Goal: Information Seeking & Learning: Learn about a topic

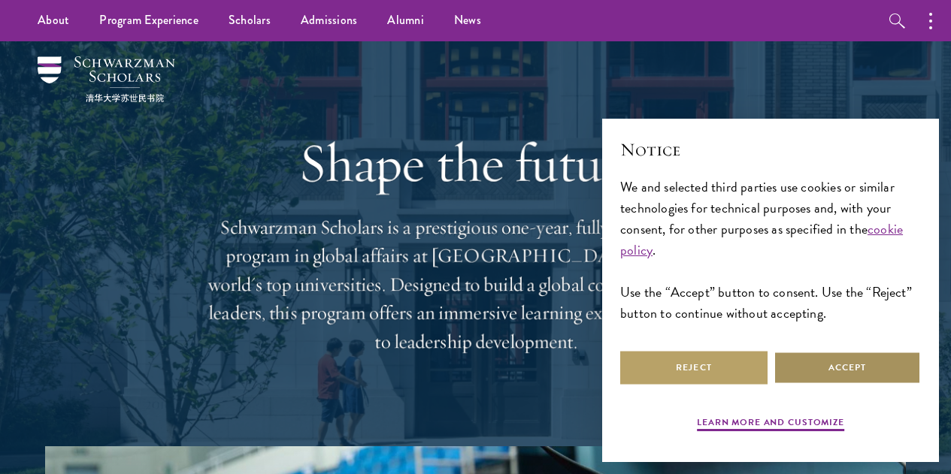
click at [840, 365] on button "Accept" at bounding box center [846, 368] width 147 height 34
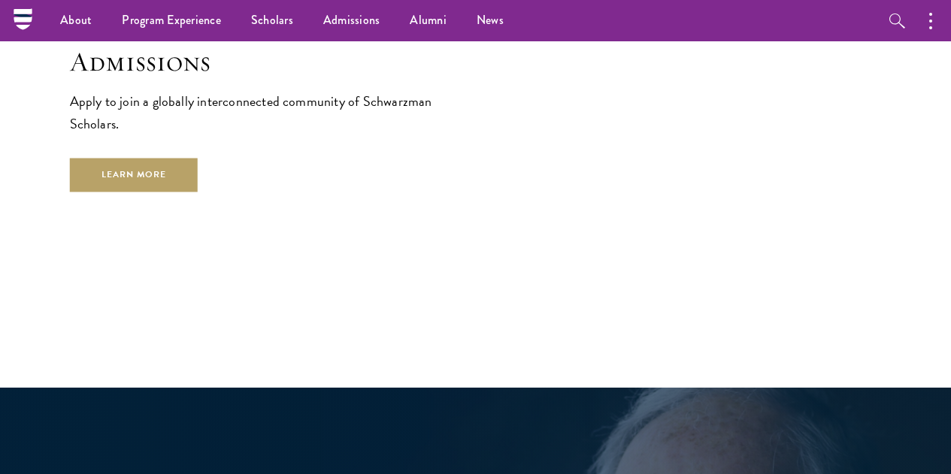
scroll to position [2405, 0]
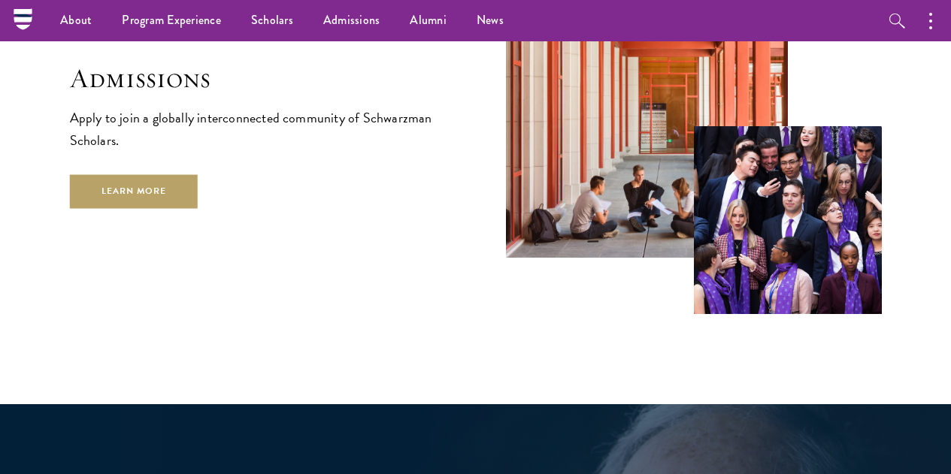
click at [229, 127] on p "Apply to join a globally interconnected community of Schwarzman Scholars." at bounding box center [258, 129] width 376 height 45
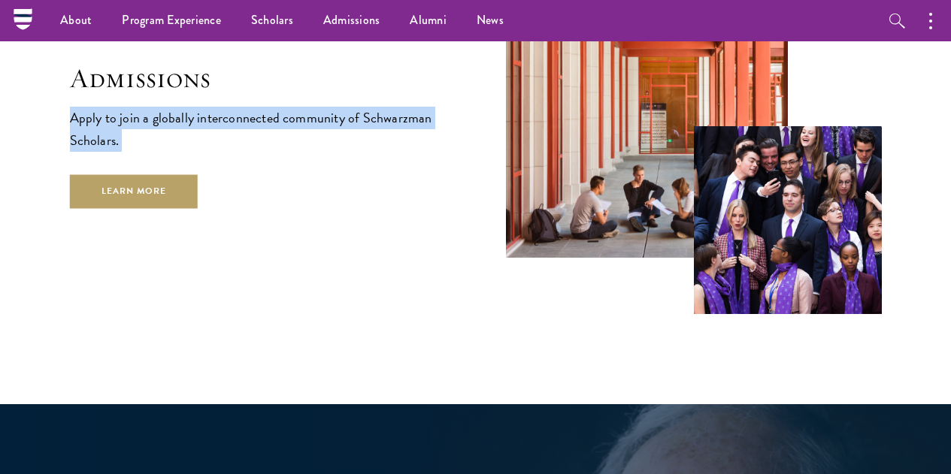
click at [229, 127] on p "Apply to join a globally interconnected community of Schwarzman Scholars." at bounding box center [258, 129] width 376 height 45
click at [198, 191] on link "Learn More" at bounding box center [134, 191] width 129 height 34
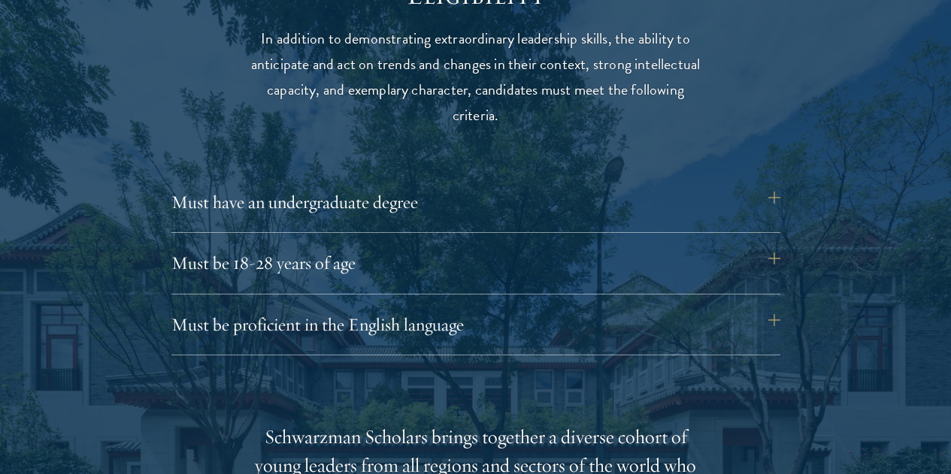
scroll to position [2029, 0]
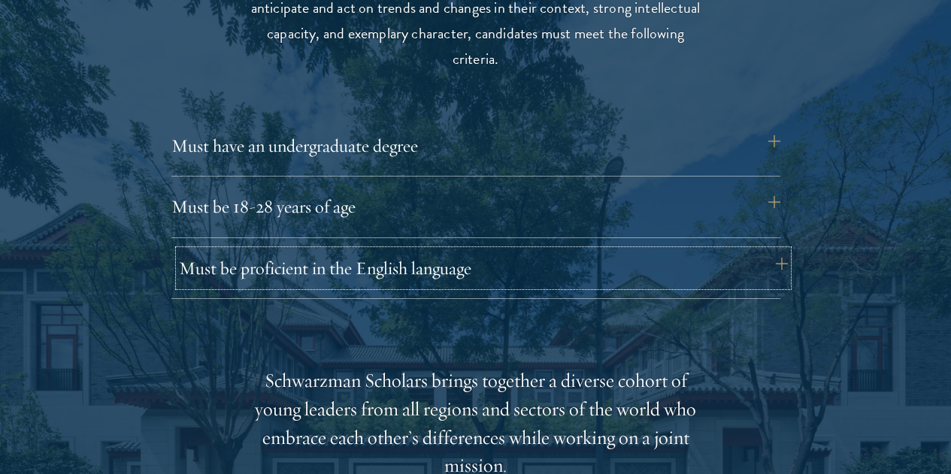
click at [417, 250] on button "Must be proficient in the English language" at bounding box center [483, 268] width 609 height 36
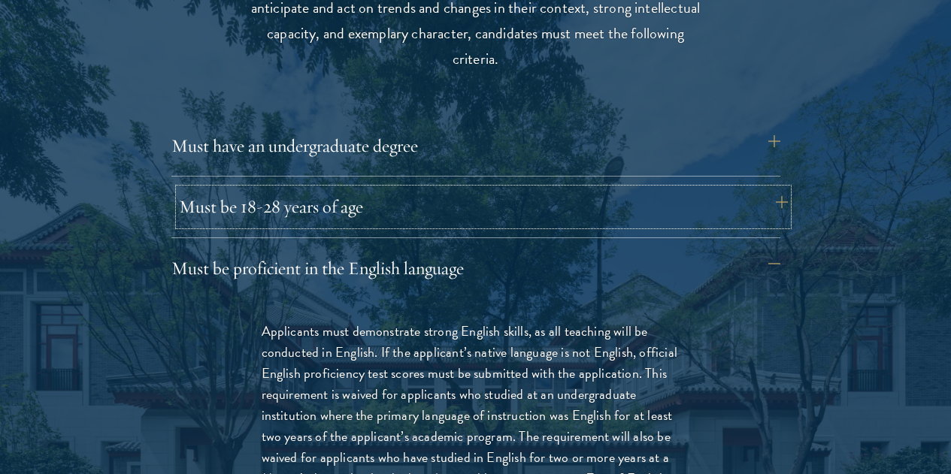
click at [427, 189] on button "Must be 18-28 years of age" at bounding box center [483, 207] width 609 height 36
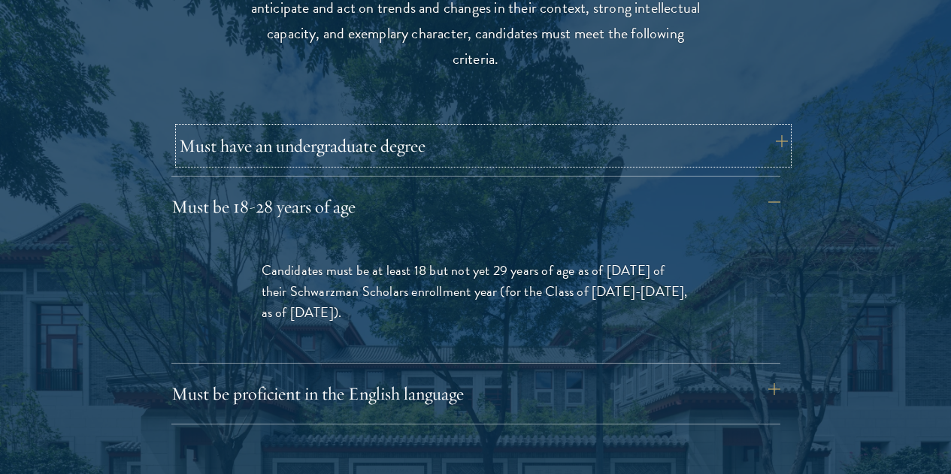
click at [438, 137] on button "Must have an undergraduate degree" at bounding box center [483, 146] width 609 height 36
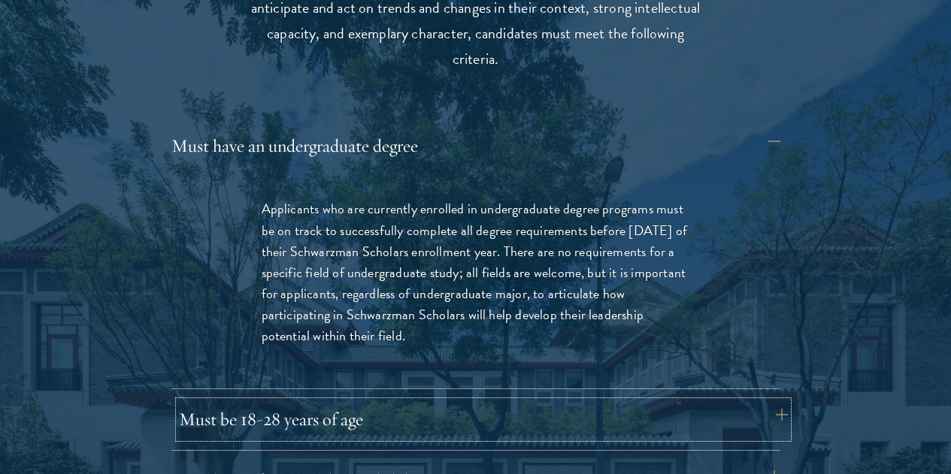
click at [395, 401] on button "Must be 18-28 years of age" at bounding box center [483, 419] width 609 height 36
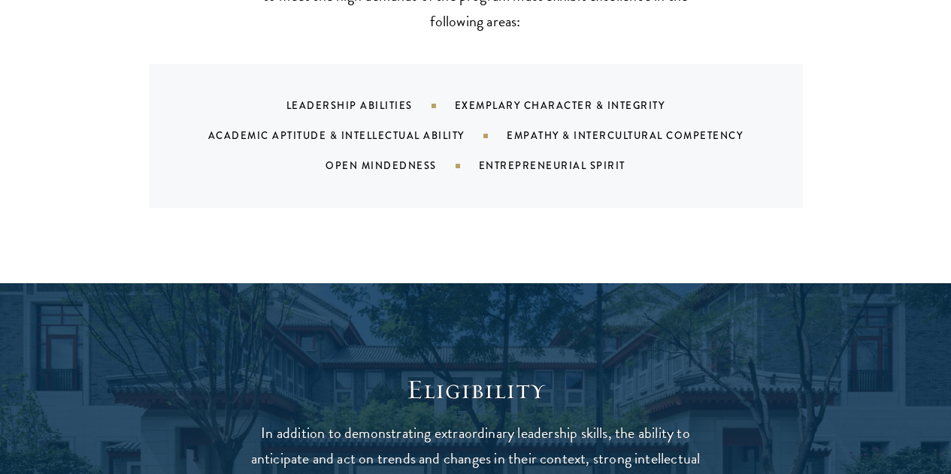
scroll to position [1654, 0]
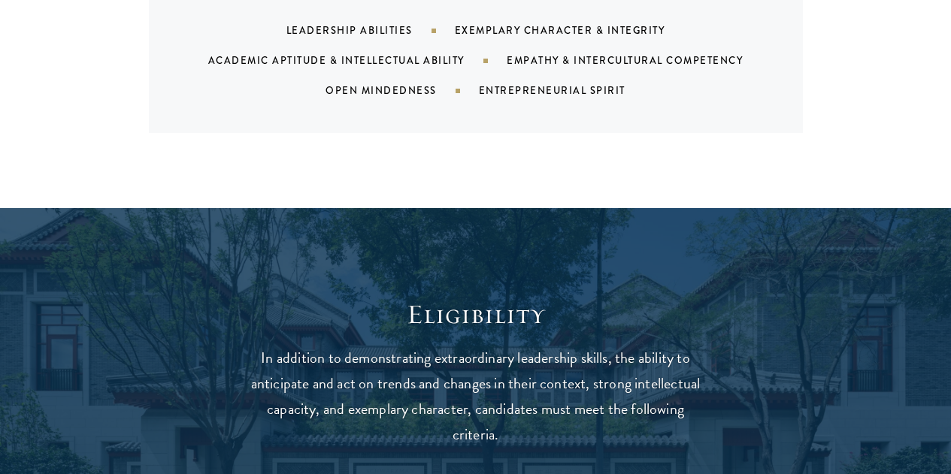
click at [439, 368] on p "In addition to demonstrating extraordinary leadership skills, the ability to an…" at bounding box center [476, 396] width 466 height 102
click at [440, 366] on p "In addition to demonstrating extraordinary leadership skills, the ability to an…" at bounding box center [476, 396] width 466 height 102
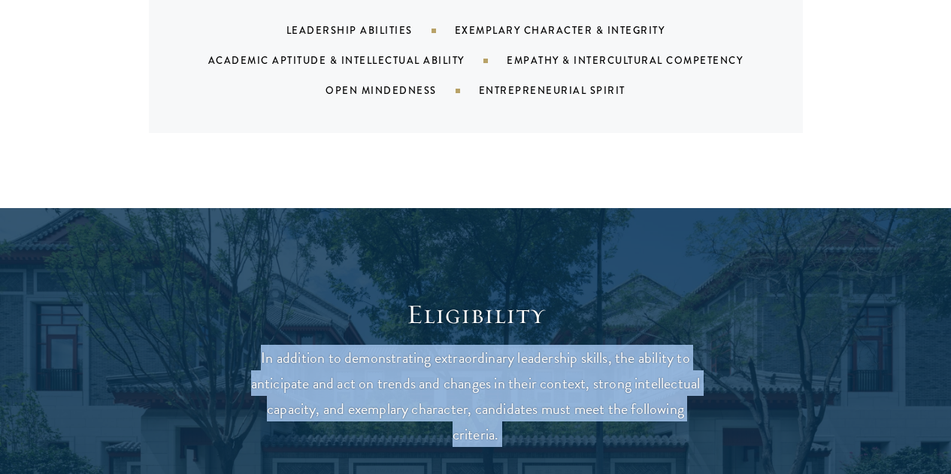
click at [443, 374] on p "In addition to demonstrating extraordinary leadership skills, the ability to an…" at bounding box center [476, 396] width 466 height 102
click at [443, 371] on p "In addition to demonstrating extraordinary leadership skills, the ability to an…" at bounding box center [476, 396] width 466 height 102
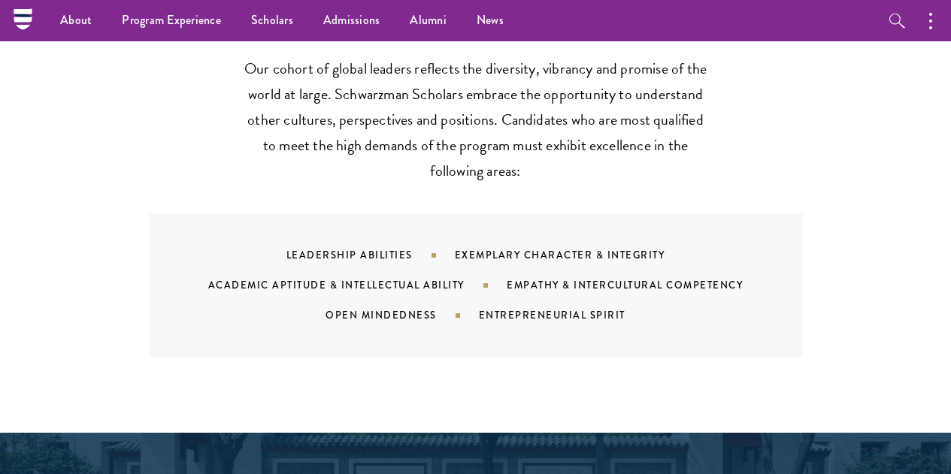
scroll to position [1428, 0]
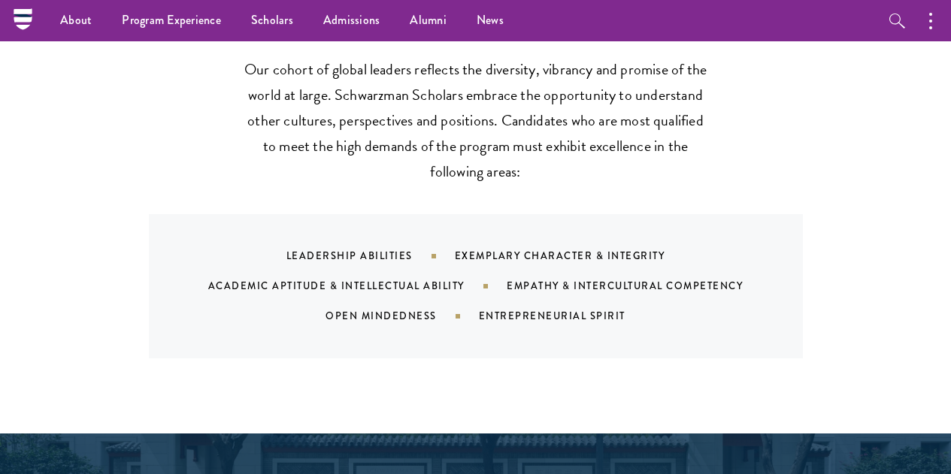
click at [443, 368] on div "What We're Looking For Our cohort of global leaders reflects the diversity, vib…" at bounding box center [475, 205] width 951 height 456
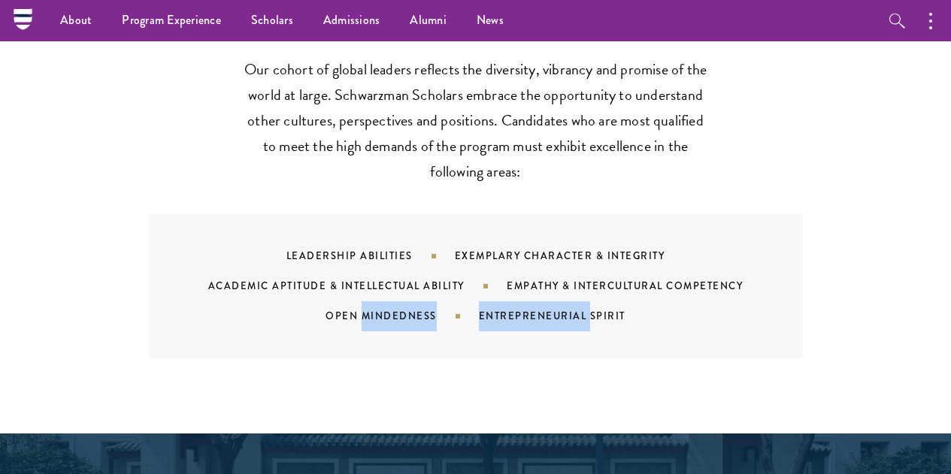
click at [443, 368] on div "What We're Looking For Our cohort of global leaders reflects the diversity, vib…" at bounding box center [475, 205] width 951 height 456
click at [443, 365] on div "What We're Looking For Our cohort of global leaders reflects the diversity, vib…" at bounding box center [475, 205] width 951 height 456
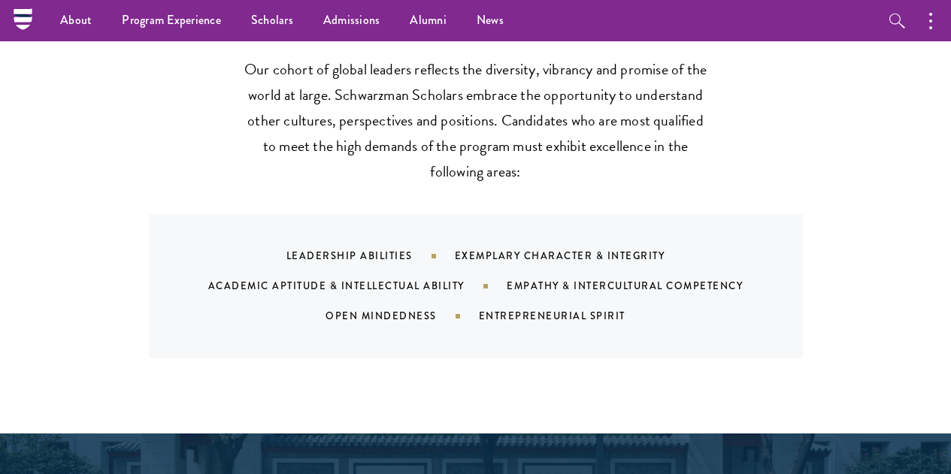
click at [441, 356] on div "What We're Looking For Our cohort of global leaders reflects the diversity, vib…" at bounding box center [475, 205] width 951 height 456
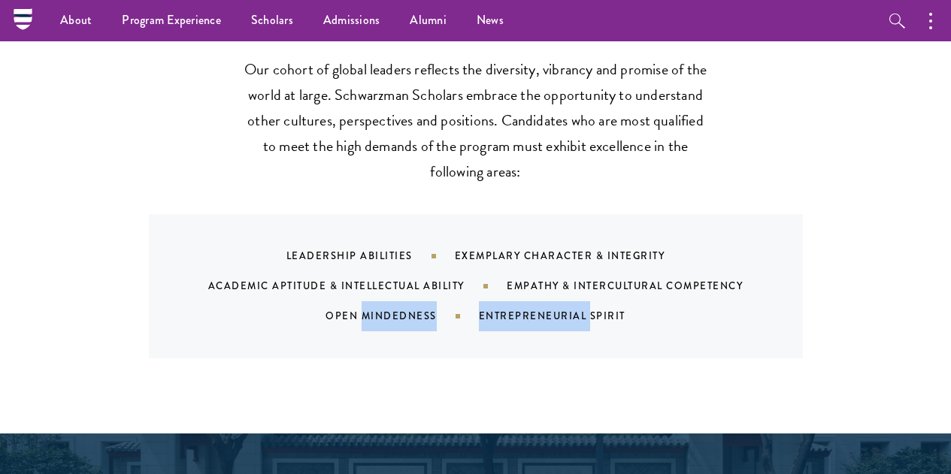
click at [441, 356] on div "What We're Looking For Our cohort of global leaders reflects the diversity, vib…" at bounding box center [475, 205] width 951 height 456
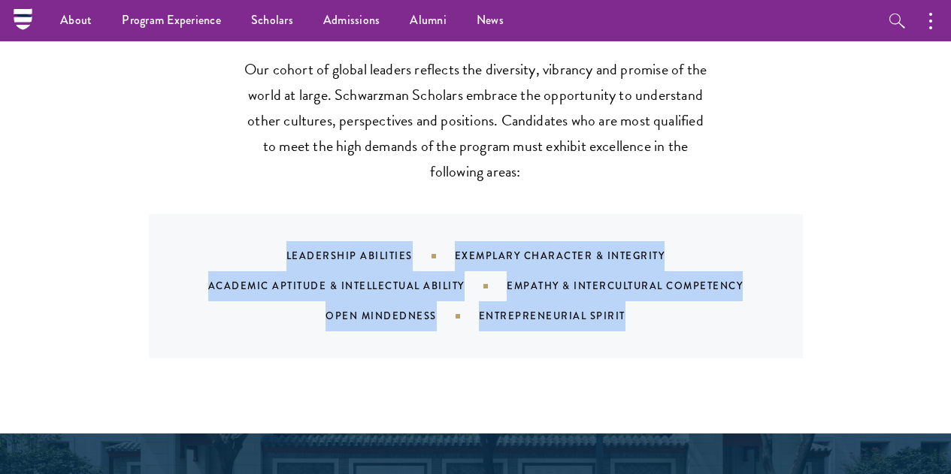
click at [441, 356] on div "What We're Looking For Our cohort of global leaders reflects the diversity, vib…" at bounding box center [475, 205] width 951 height 456
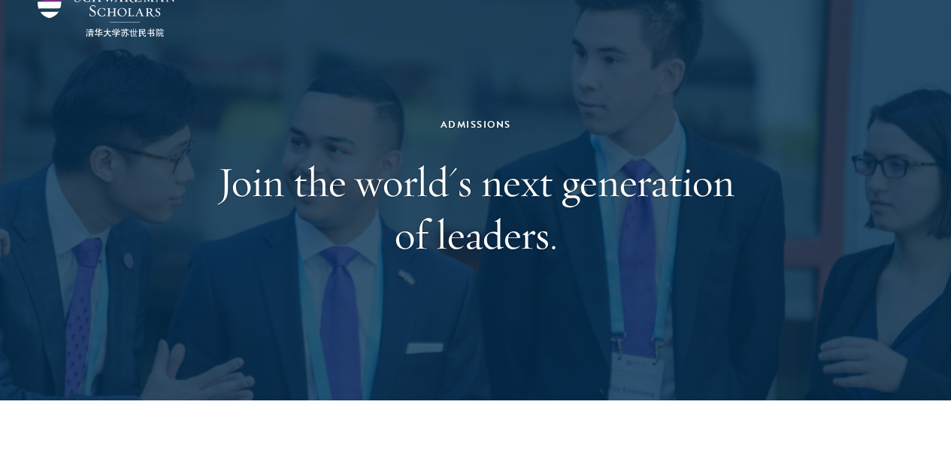
scroll to position [0, 0]
